Goal: Task Accomplishment & Management: Manage account settings

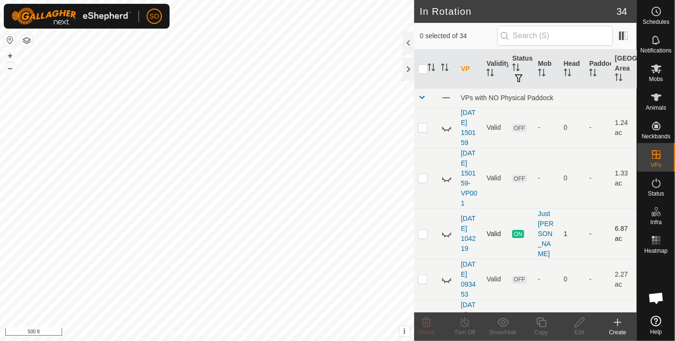
drag, startPoint x: 560, startPoint y: 162, endPoint x: 537, endPoint y: 210, distance: 52.8
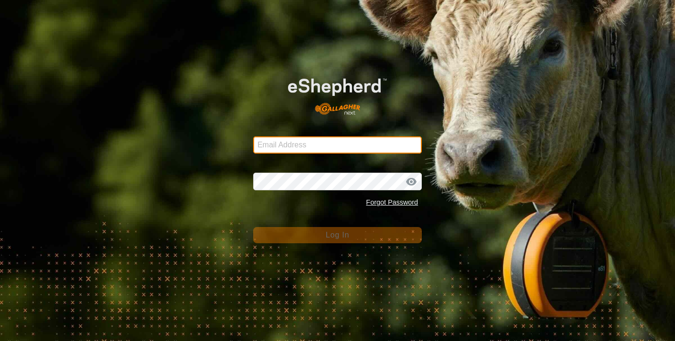
type input "[EMAIL_ADDRESS][DOMAIN_NAME]"
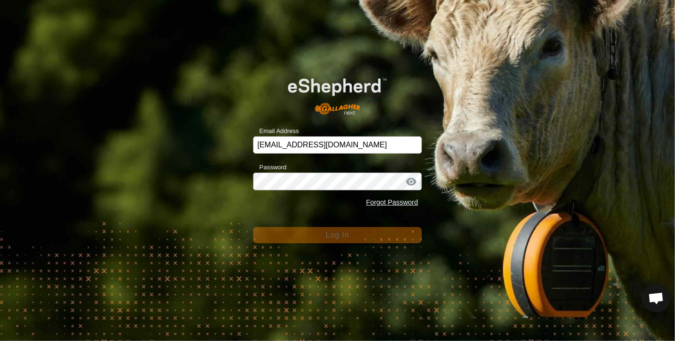
scroll to position [2837, 0]
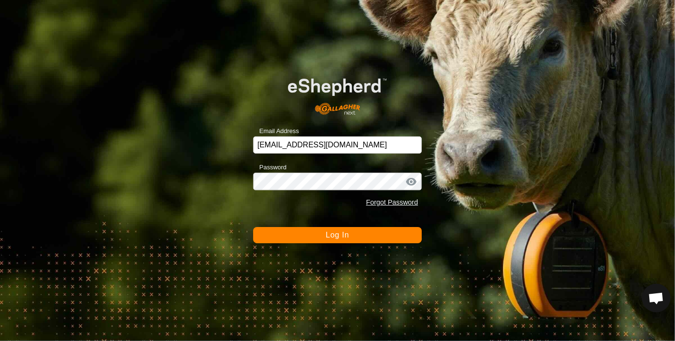
click at [336, 234] on span "Log In" at bounding box center [337, 235] width 23 height 8
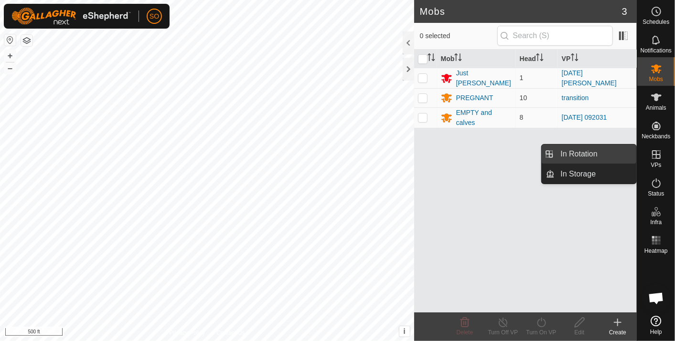
click at [602, 150] on link "In Rotation" at bounding box center [596, 154] width 82 height 19
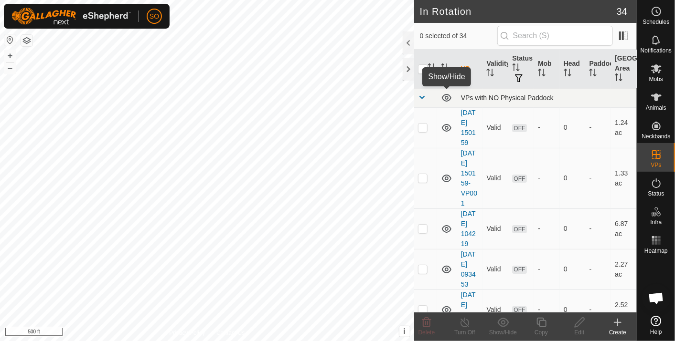
click at [448, 96] on icon at bounding box center [446, 97] width 11 height 11
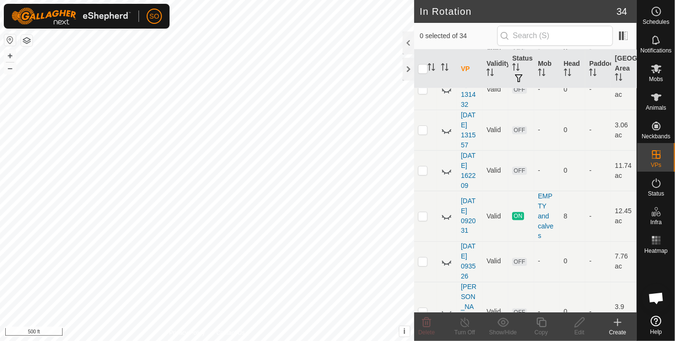
scroll to position [831, 0]
click at [450, 212] on icon at bounding box center [446, 215] width 11 height 11
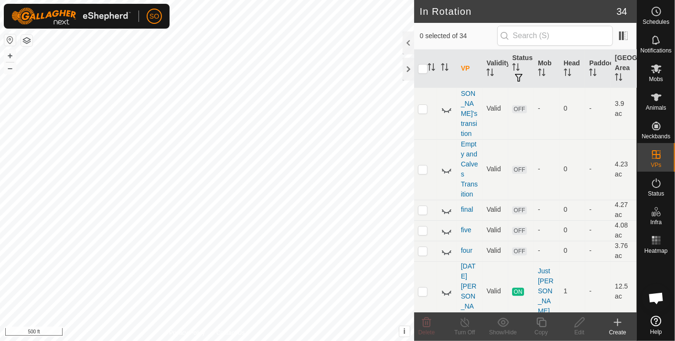
scroll to position [1035, 0]
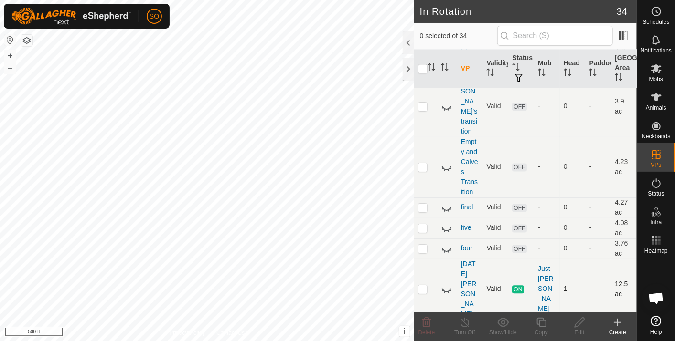
click at [445, 284] on icon at bounding box center [446, 289] width 11 height 11
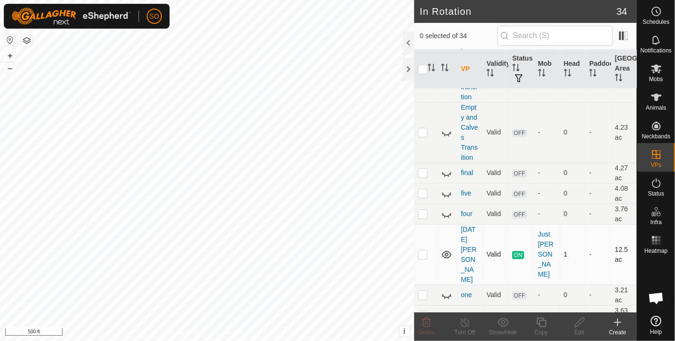
click at [446, 336] on icon at bounding box center [446, 341] width 11 height 11
click at [448, 336] on icon at bounding box center [446, 341] width 11 height 11
click at [445, 249] on icon at bounding box center [446, 254] width 11 height 11
click at [445, 254] on icon at bounding box center [447, 256] width 10 height 4
